Goal: Task Accomplishment & Management: Manage account settings

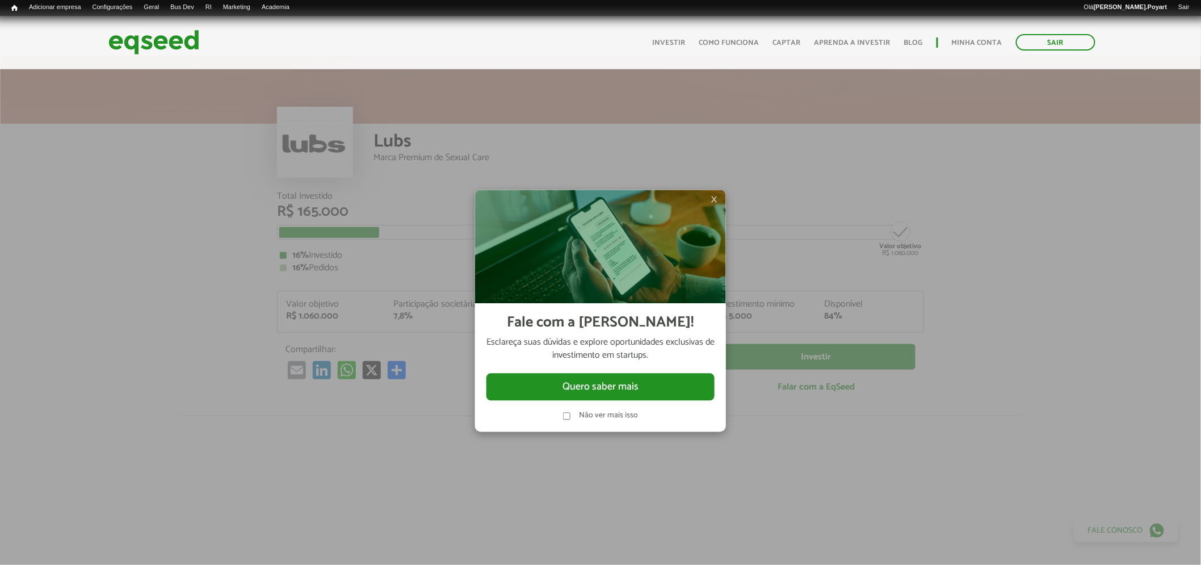
click at [715, 202] on span "×" at bounding box center [714, 199] width 7 height 14
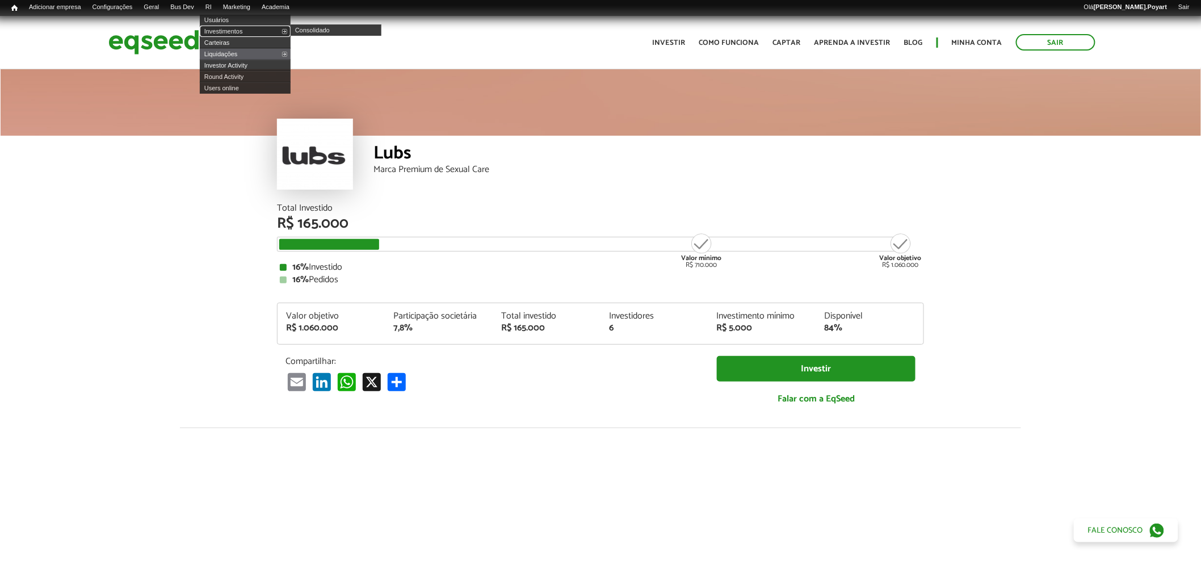
click at [223, 30] on link "Investimentos" at bounding box center [245, 31] width 91 height 11
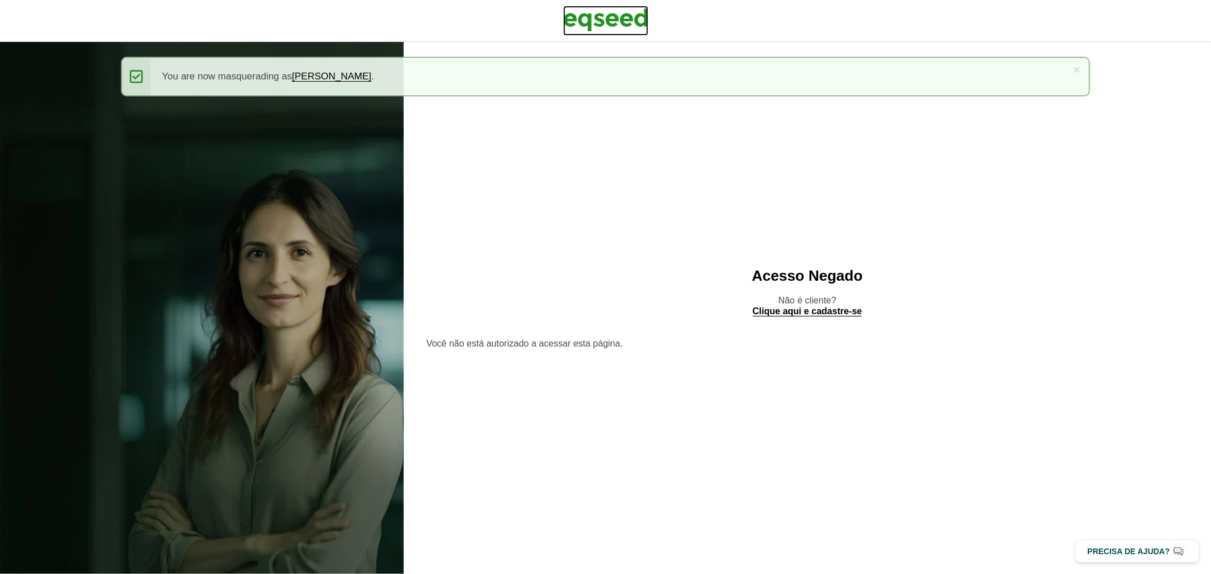
click at [593, 26] on img at bounding box center [605, 20] width 85 height 28
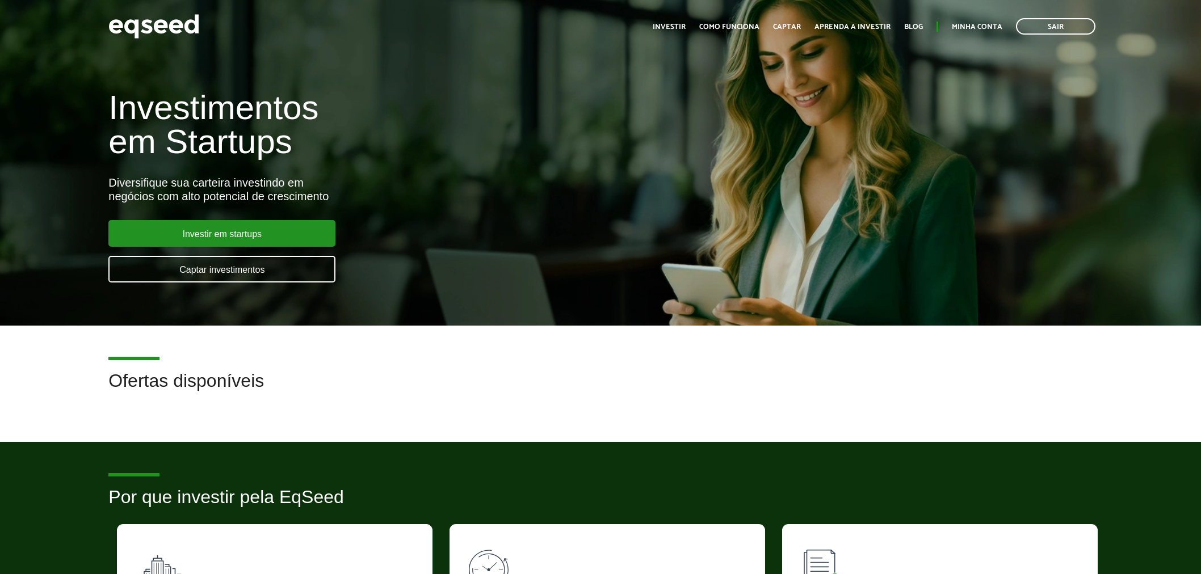
click at [593, 26] on div "Sair Toggle navigation Toggle navigation Início Investir Como funciona Captar A…" at bounding box center [600, 26] width 1001 height 30
click at [981, 30] on link "Minha conta" at bounding box center [977, 26] width 51 height 7
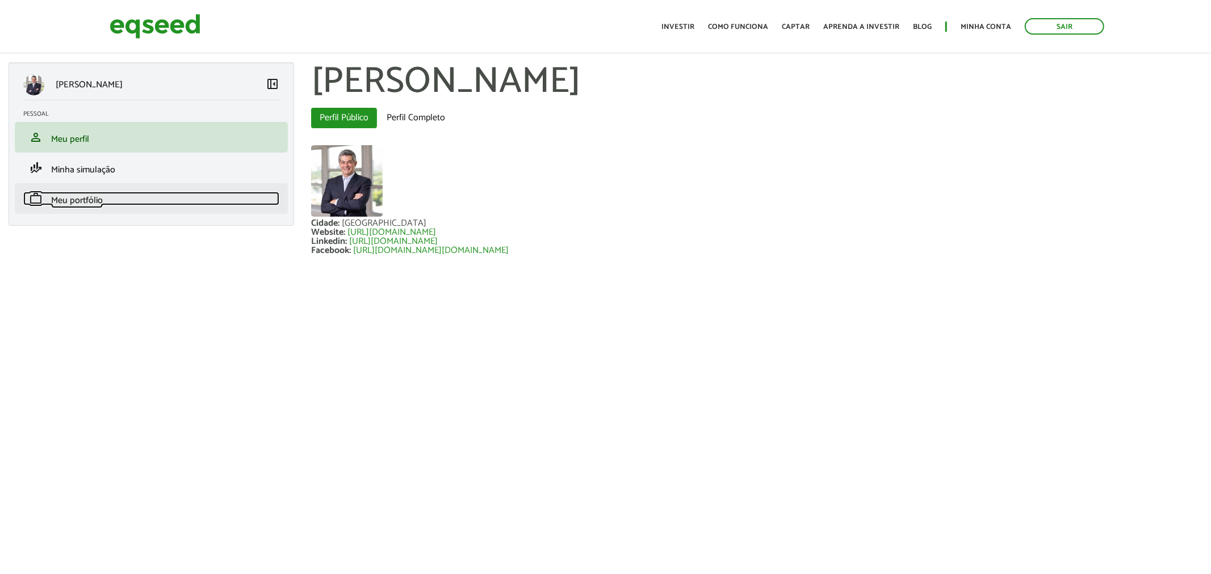
click at [69, 197] on span "Meu portfólio" at bounding box center [77, 200] width 52 height 15
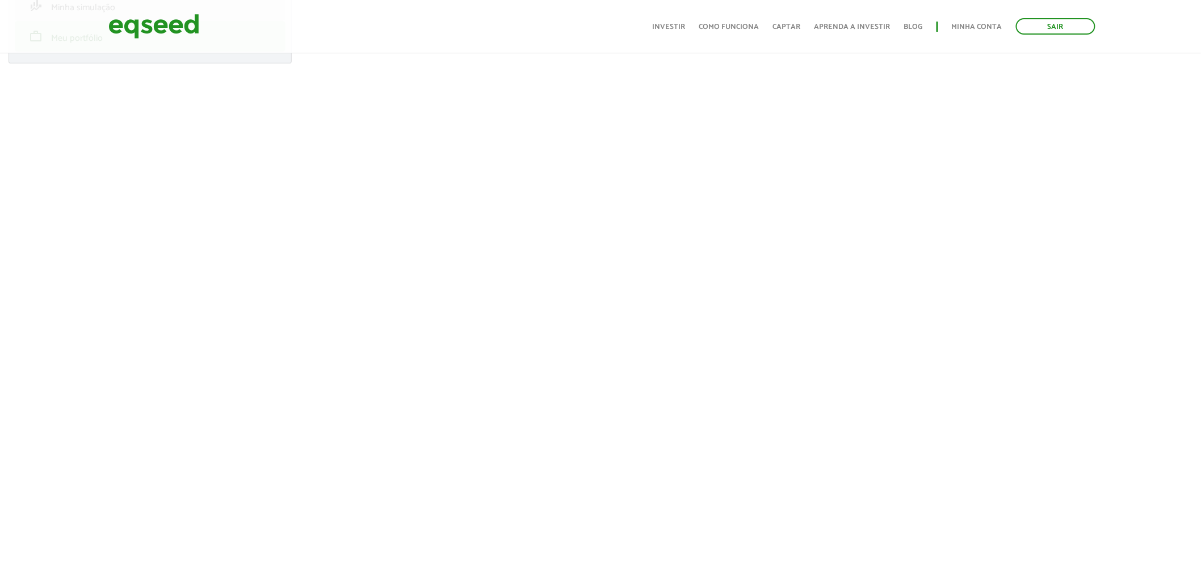
scroll to position [161, 0]
